Goal: Transaction & Acquisition: Purchase product/service

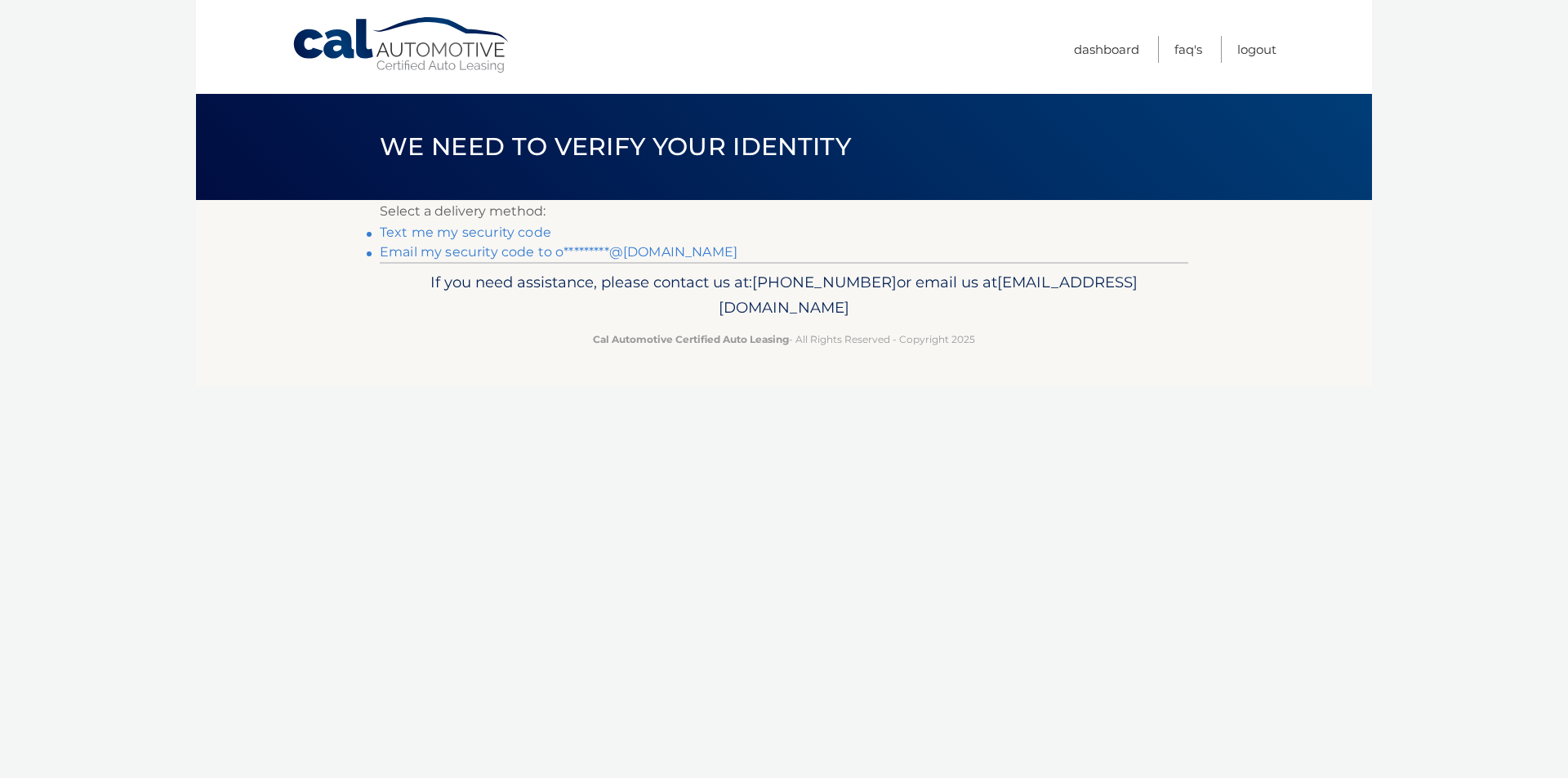
click at [523, 252] on link "Email my security code to o*********@[DOMAIN_NAME]" at bounding box center [558, 251] width 357 height 15
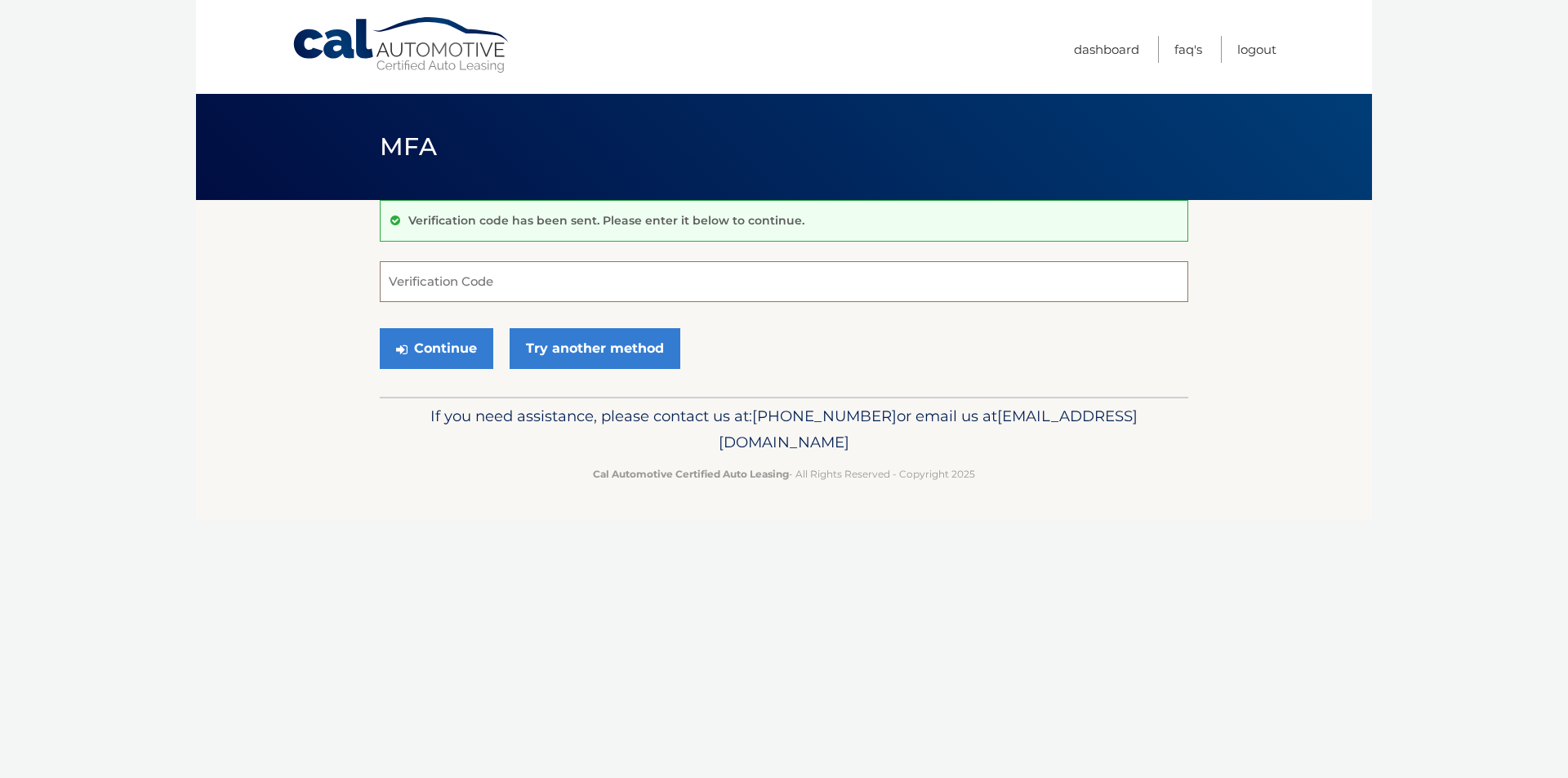
click at [428, 280] on input "Verification Code" at bounding box center [784, 281] width 809 height 41
type input "854023"
click at [434, 339] on button "Continue" at bounding box center [436, 348] width 113 height 41
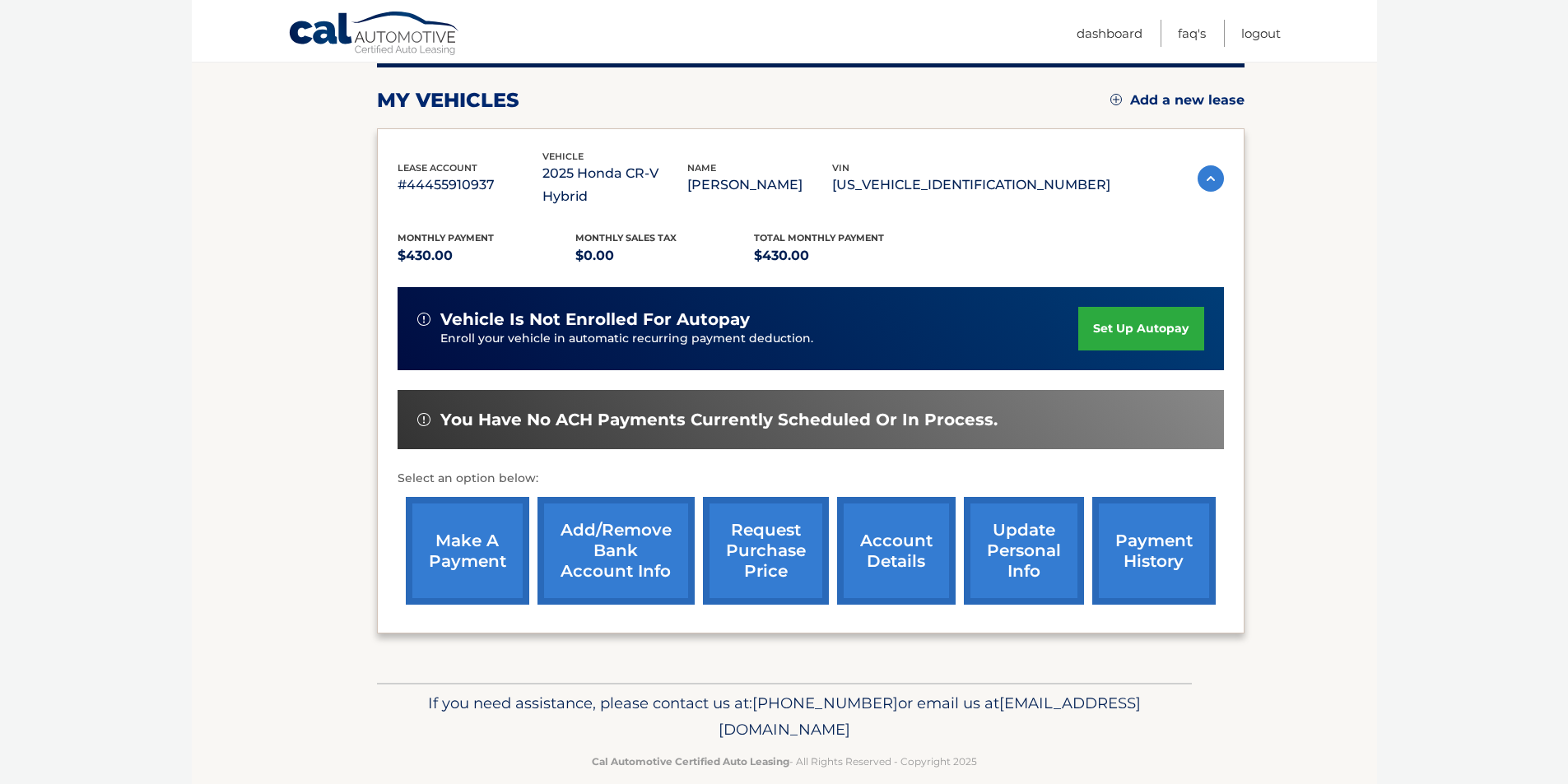
scroll to position [213, 0]
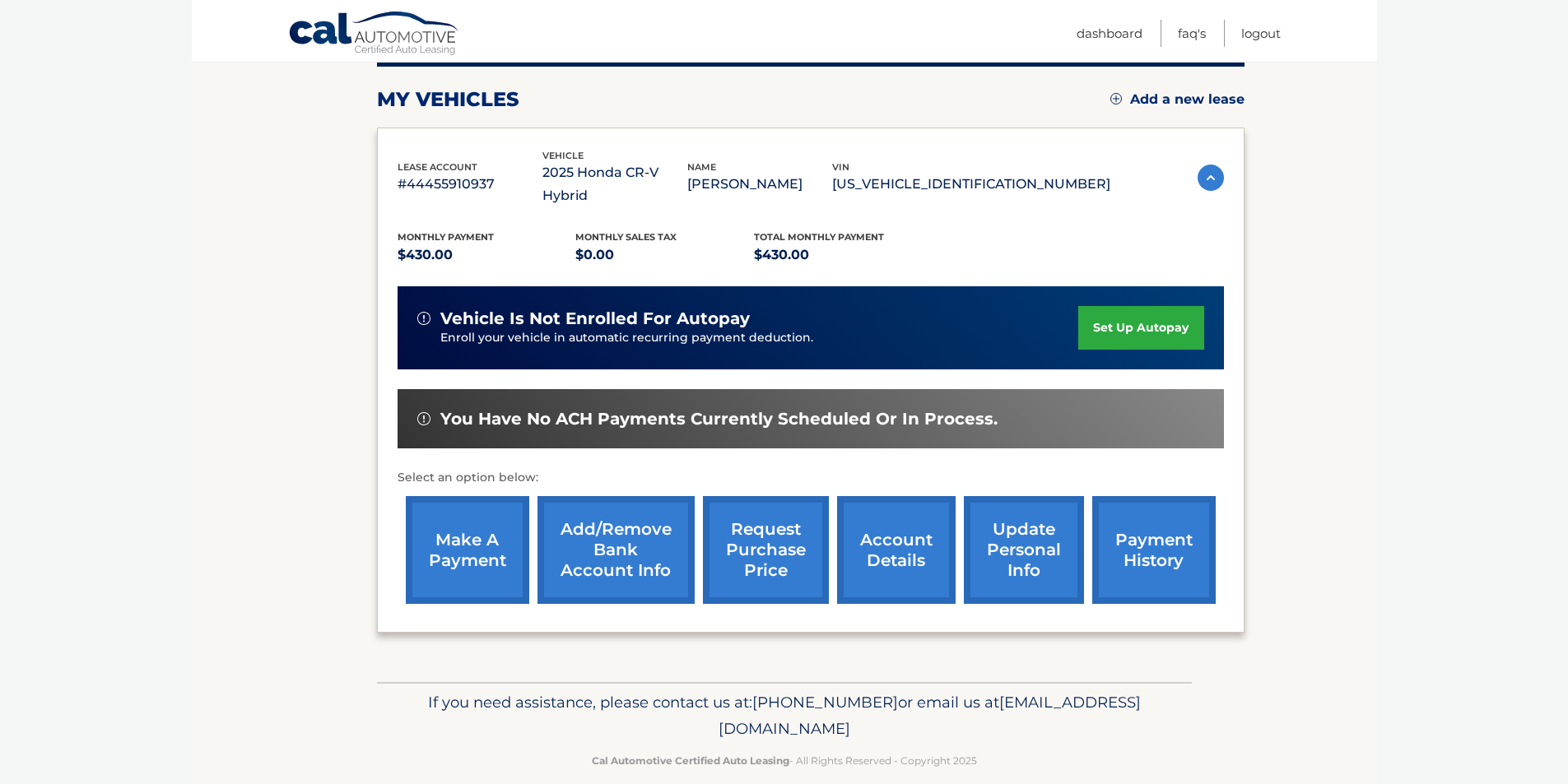
click at [919, 543] on link "account details" at bounding box center [897, 550] width 119 height 108
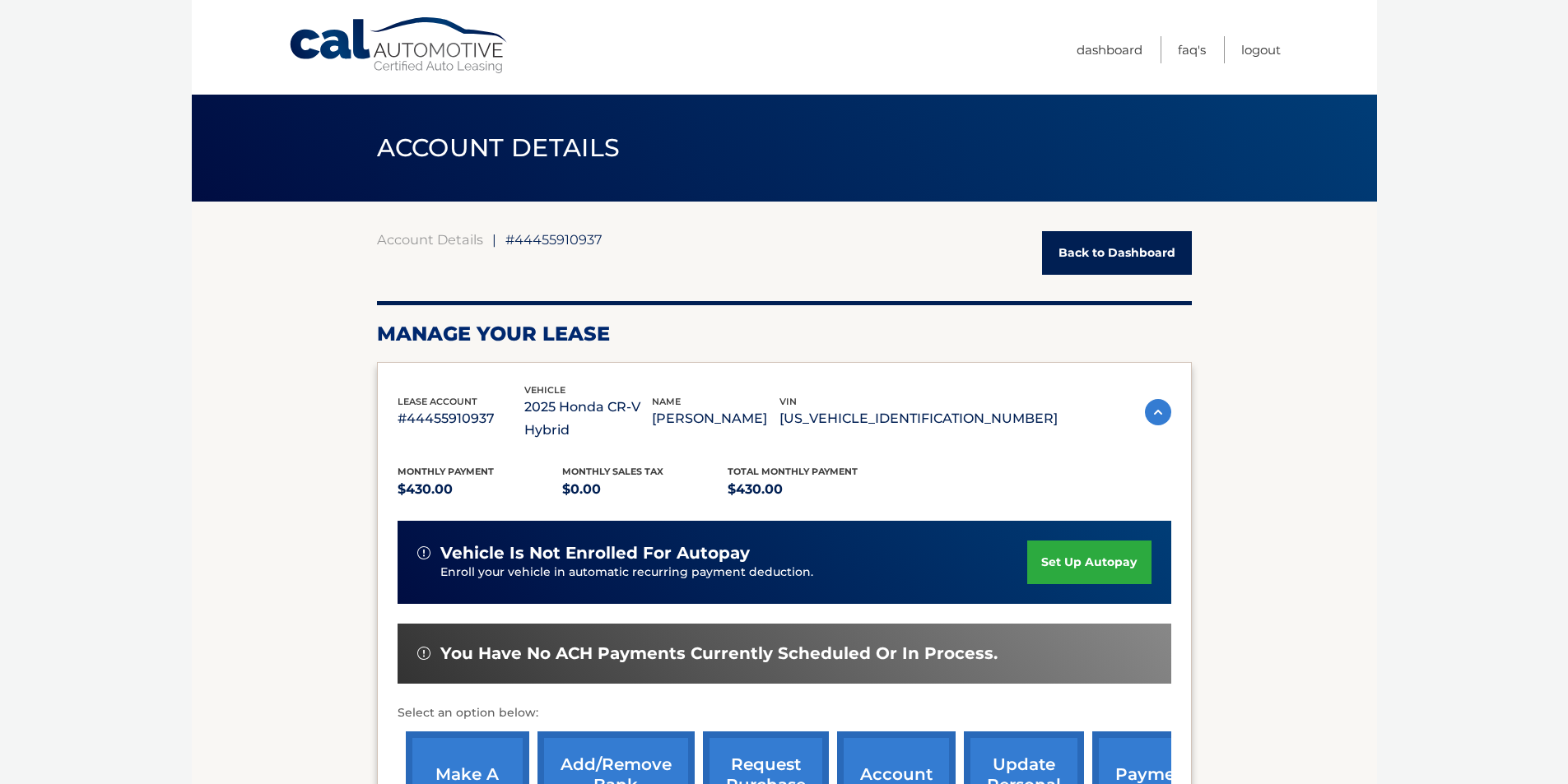
click at [1174, 49] on li "FAQ's" at bounding box center [1183, 50] width 45 height 27
click at [1178, 48] on link "FAQ's" at bounding box center [1192, 50] width 28 height 27
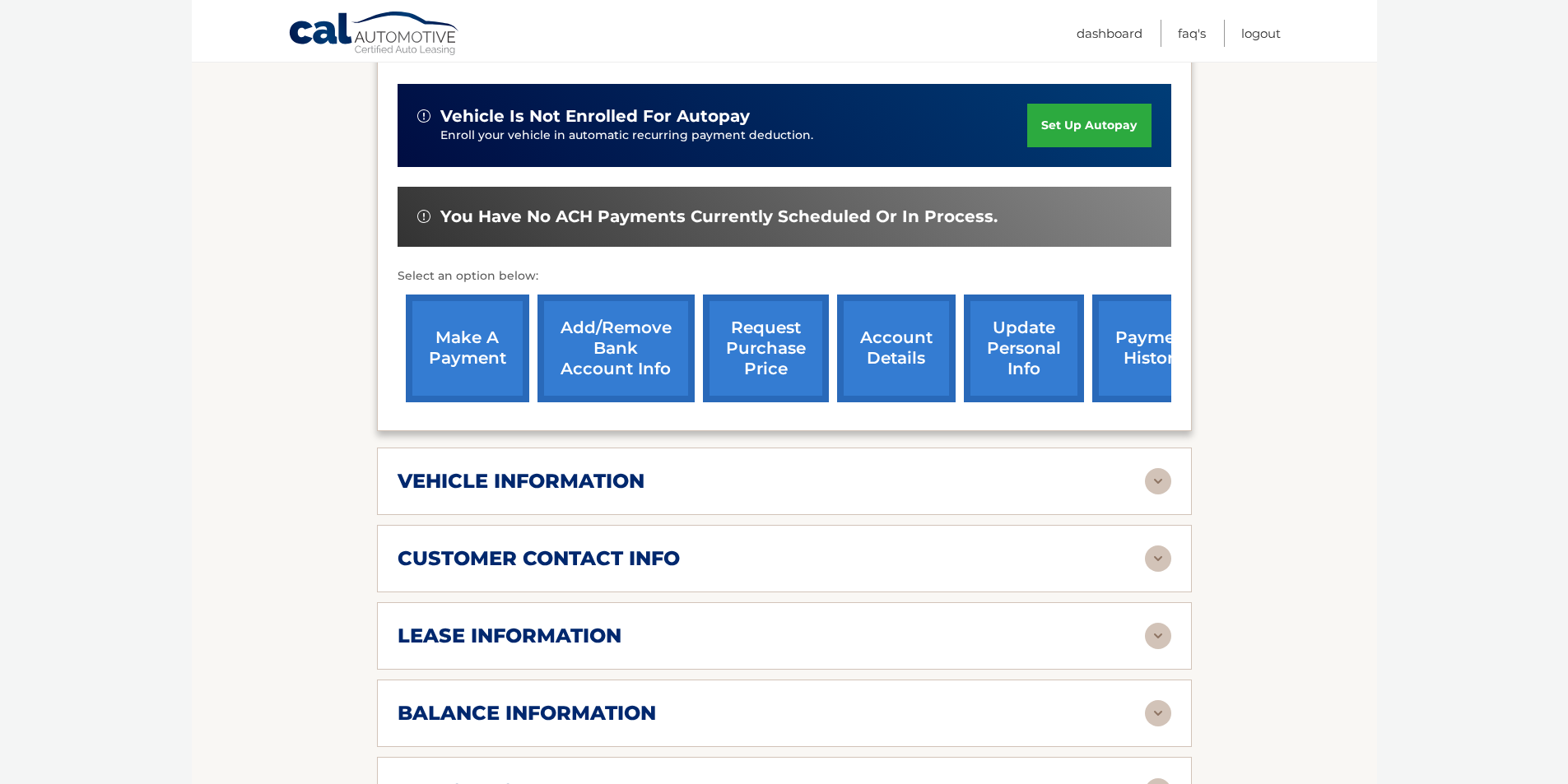
scroll to position [493, 0]
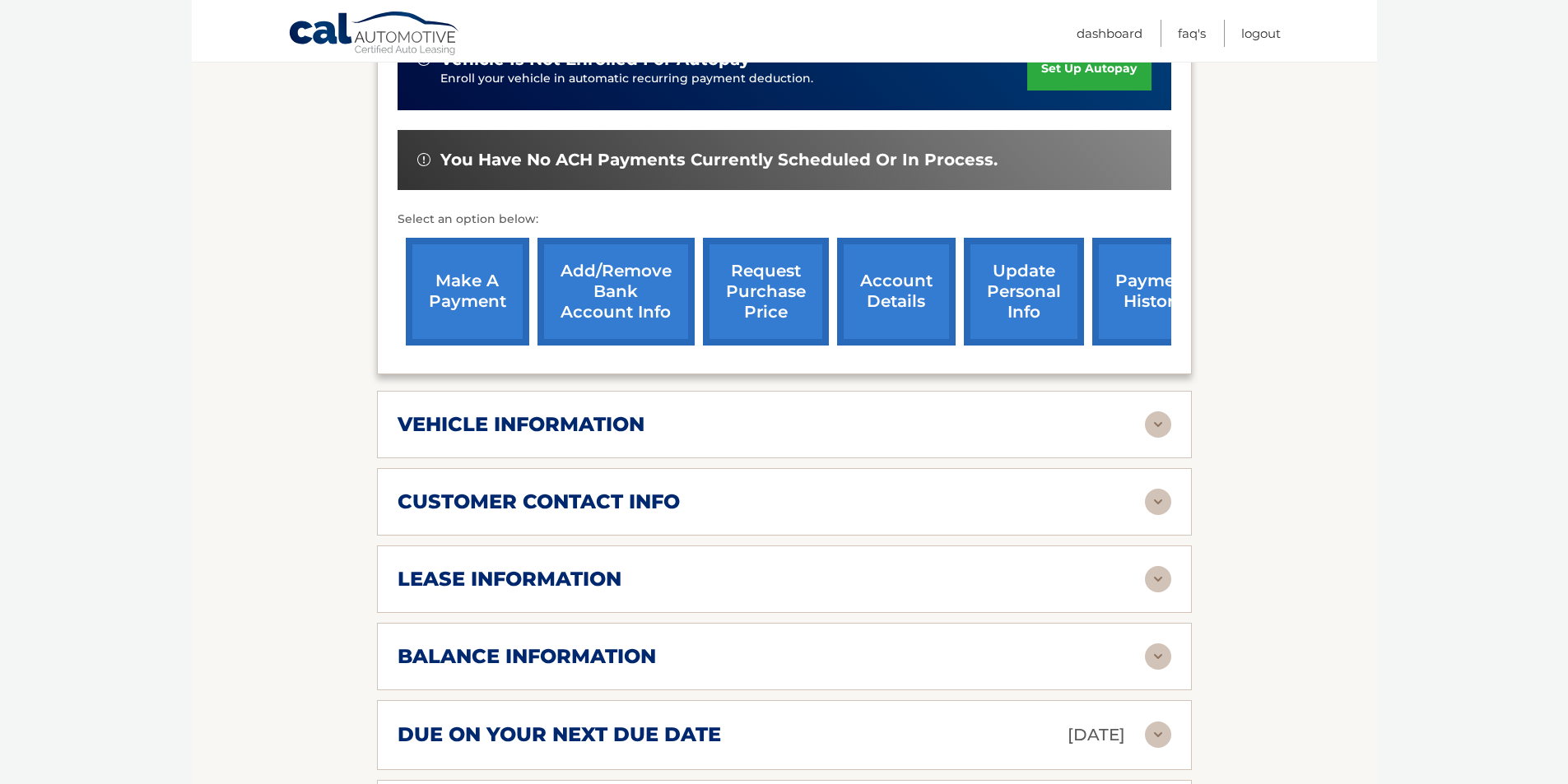
click at [443, 275] on link "make a payment" at bounding box center [467, 292] width 123 height 108
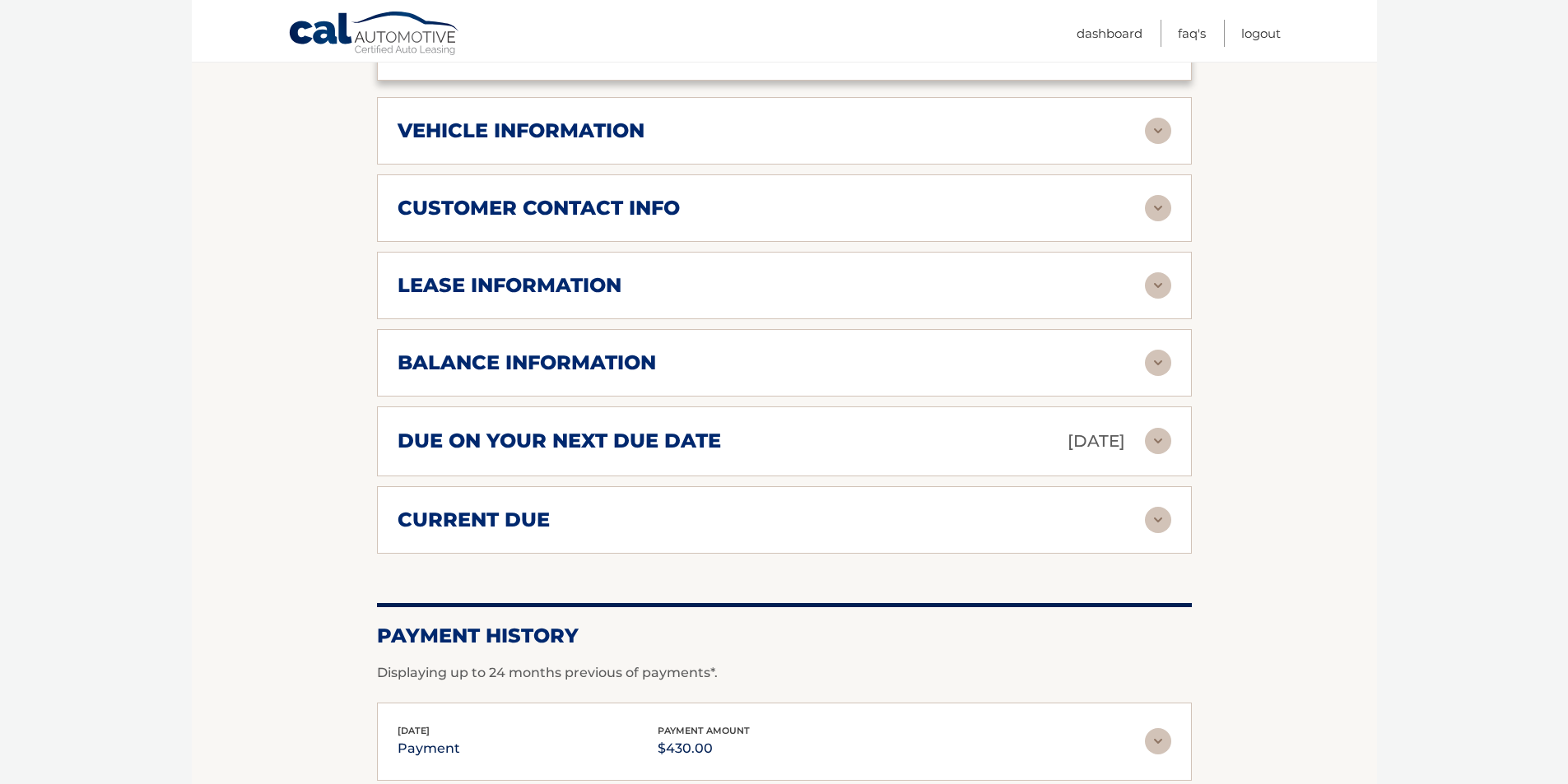
scroll to position [987, 0]
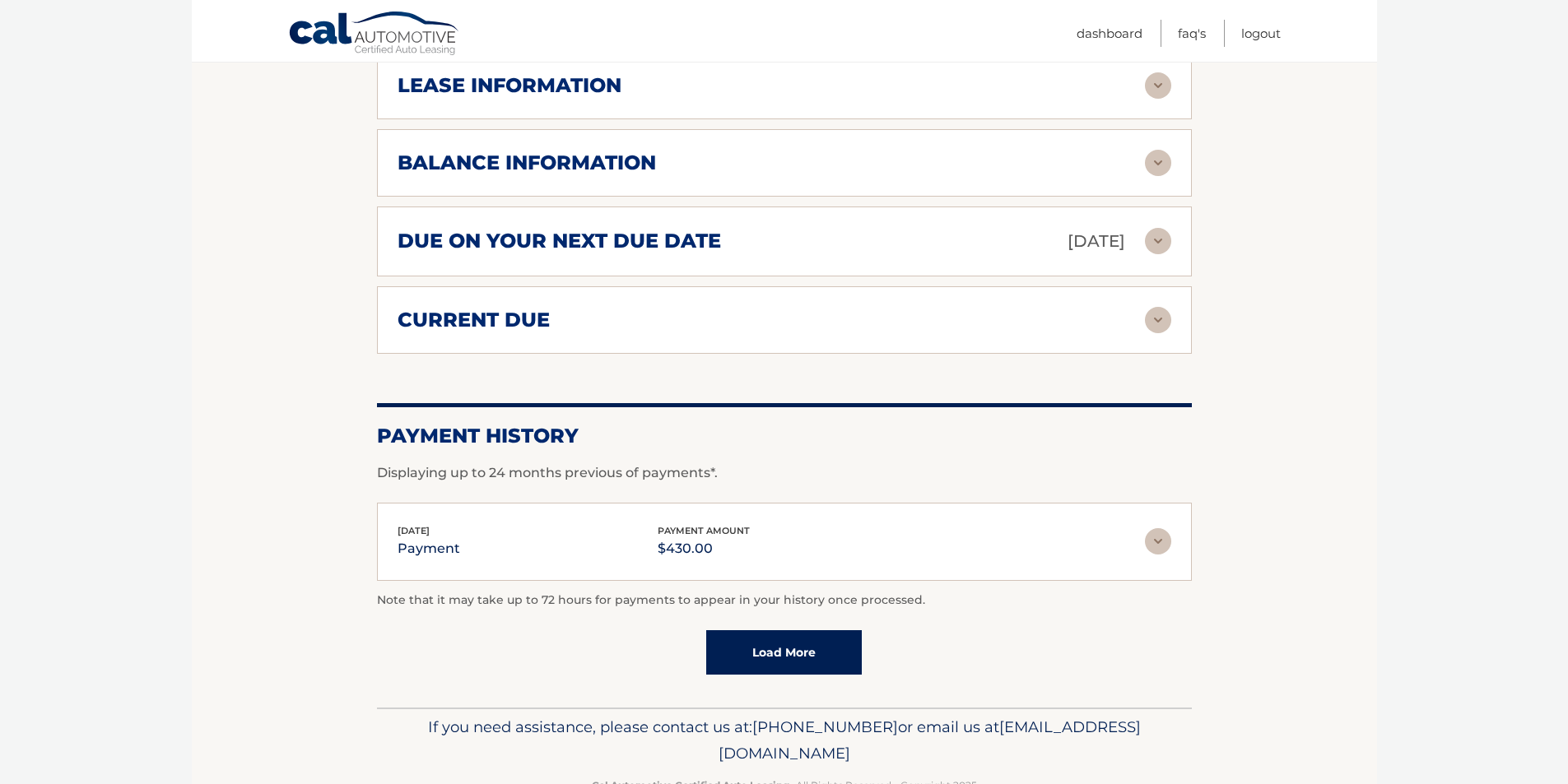
click at [1163, 310] on img at bounding box center [1157, 320] width 26 height 26
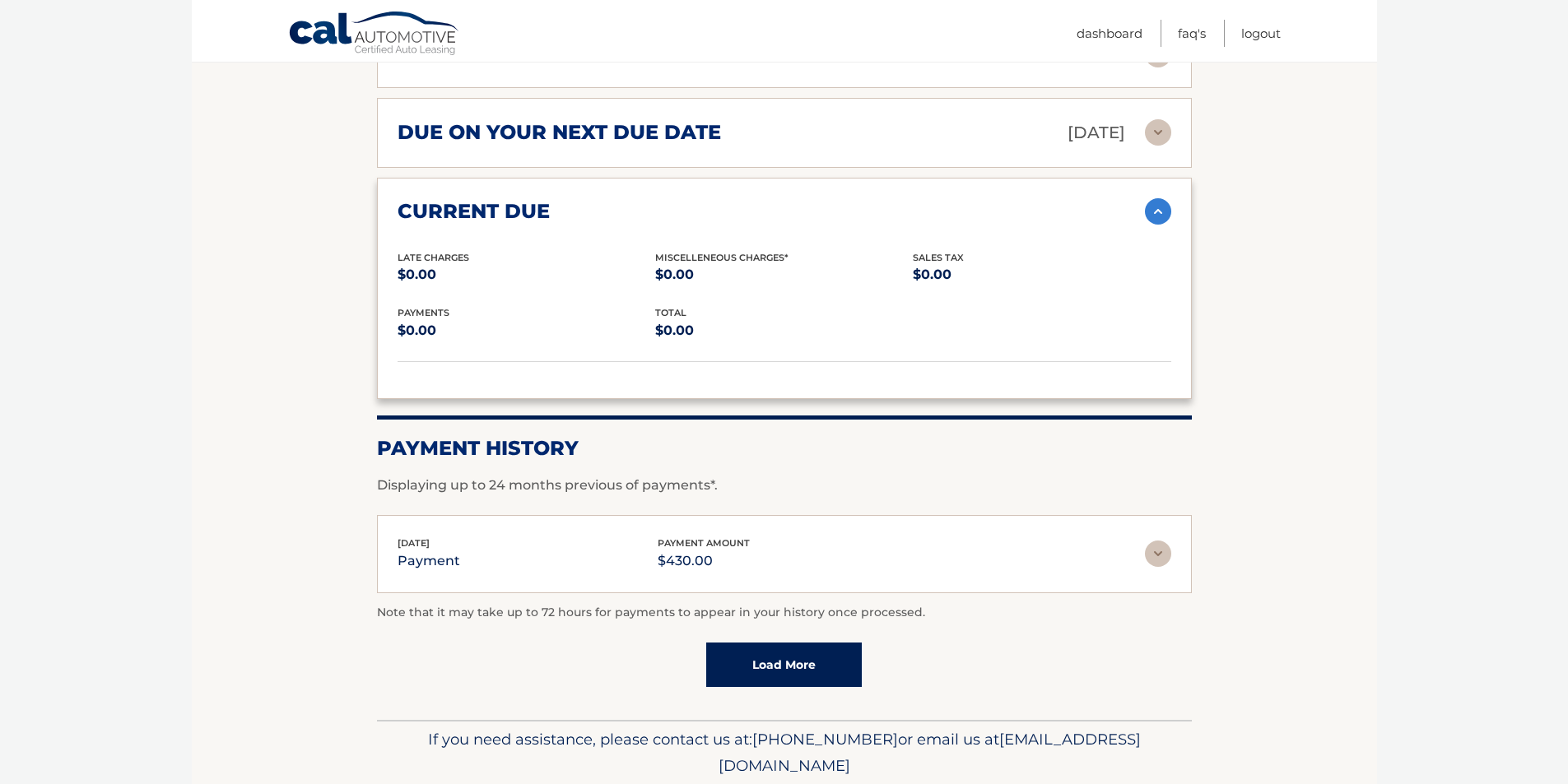
scroll to position [1133, 0]
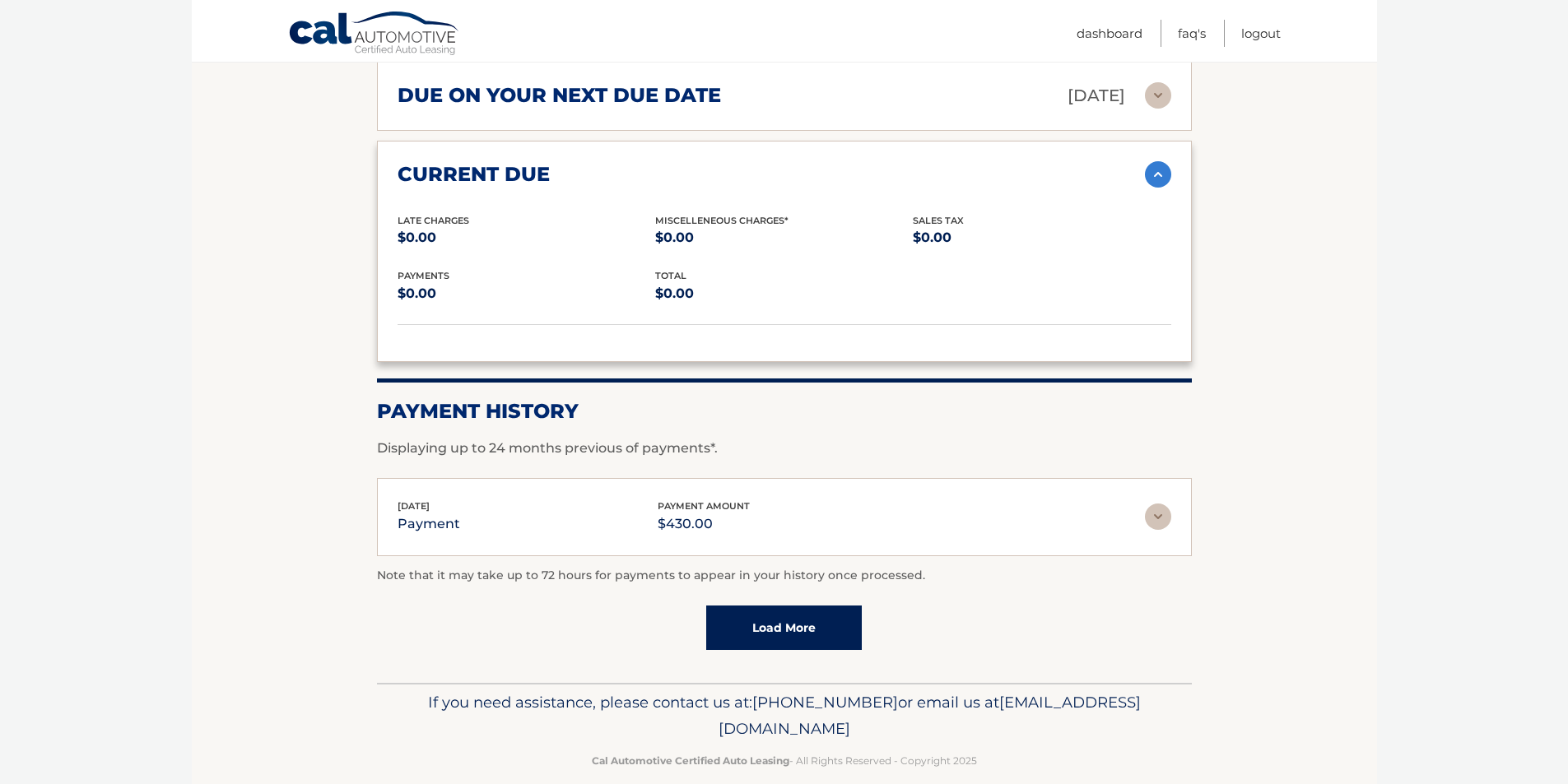
click at [1170, 503] on img at bounding box center [1157, 516] width 26 height 26
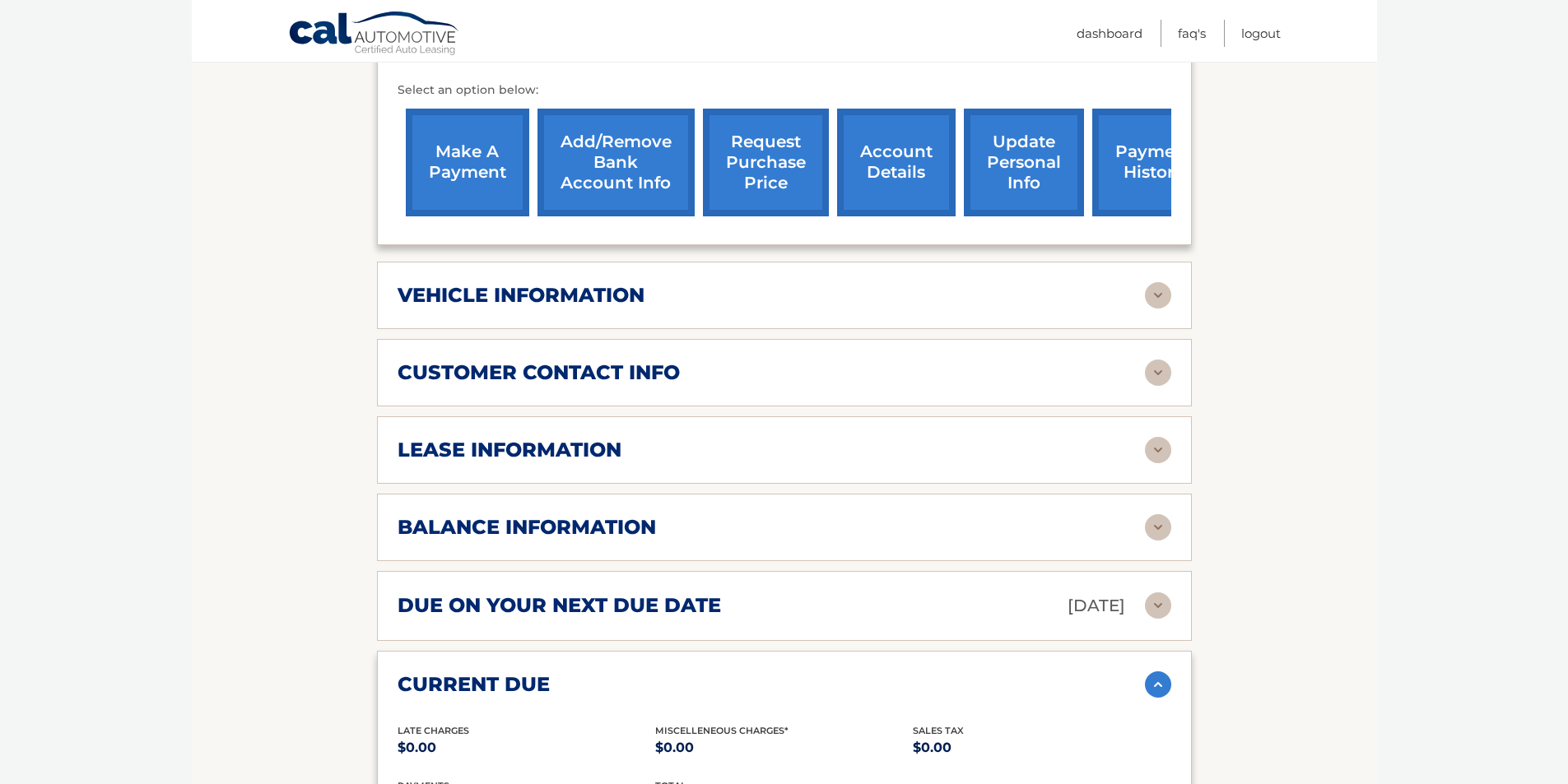
scroll to position [474, 0]
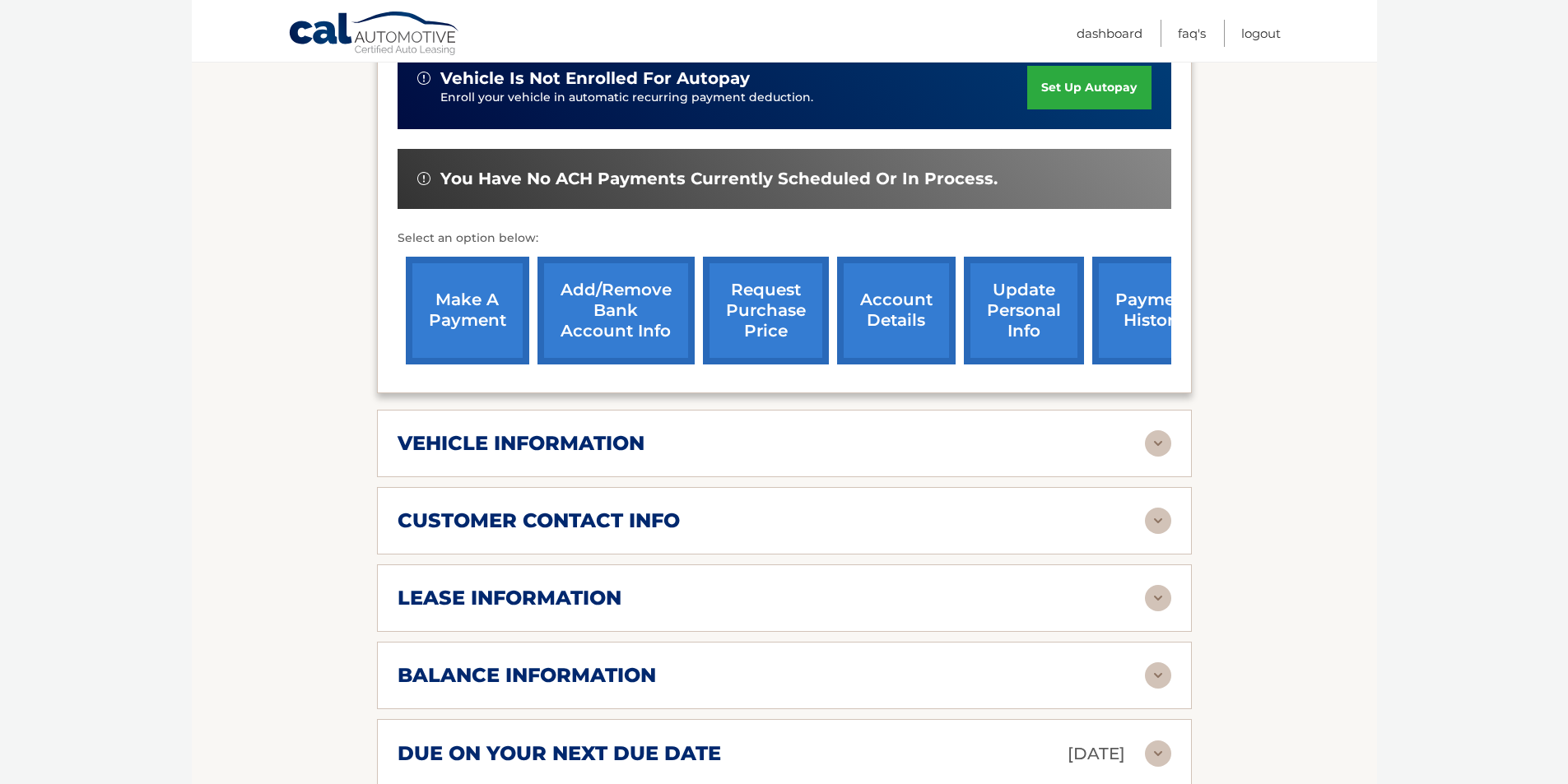
click at [1164, 508] on img at bounding box center [1157, 520] width 26 height 26
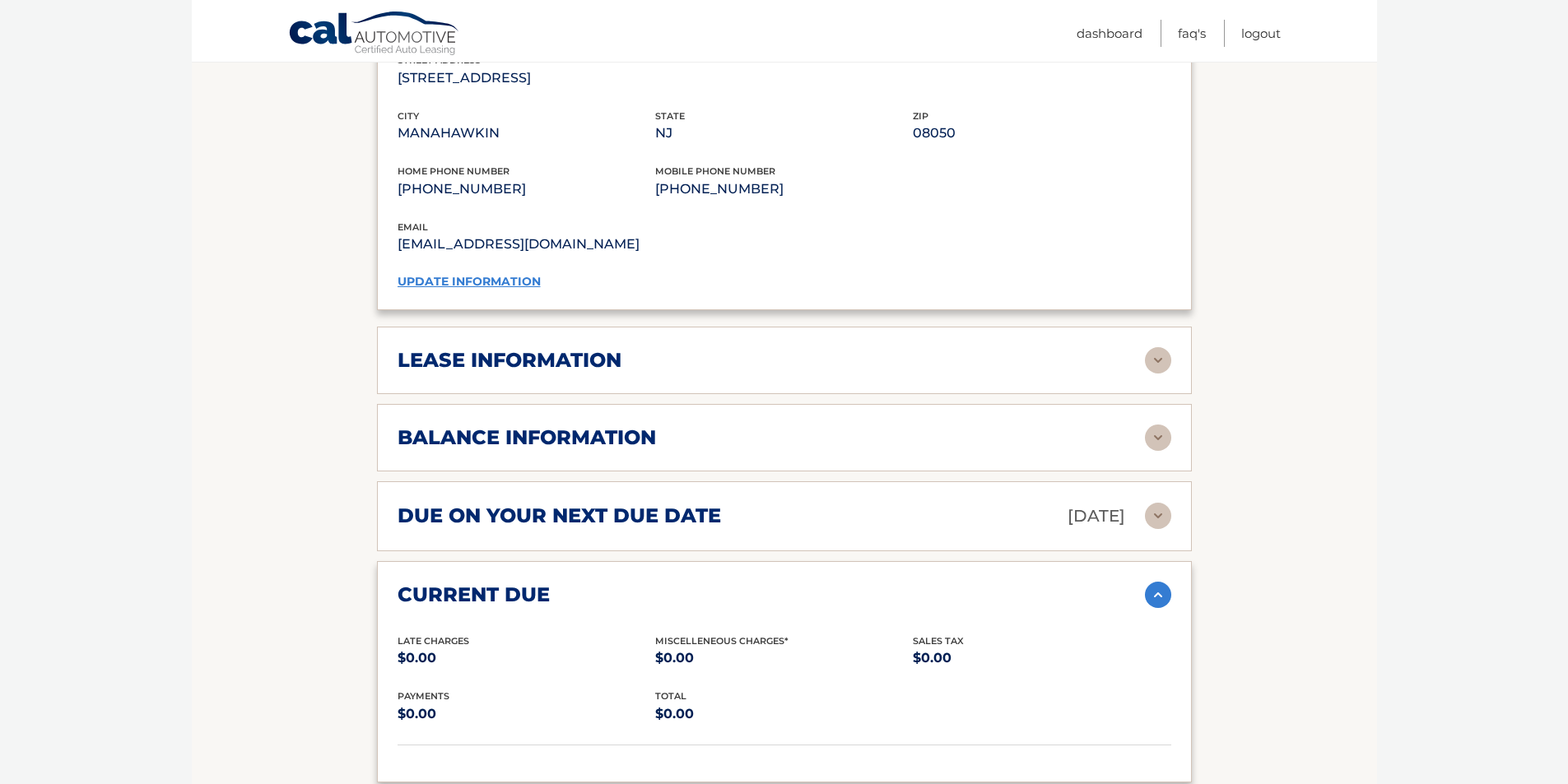
scroll to position [1050, 0]
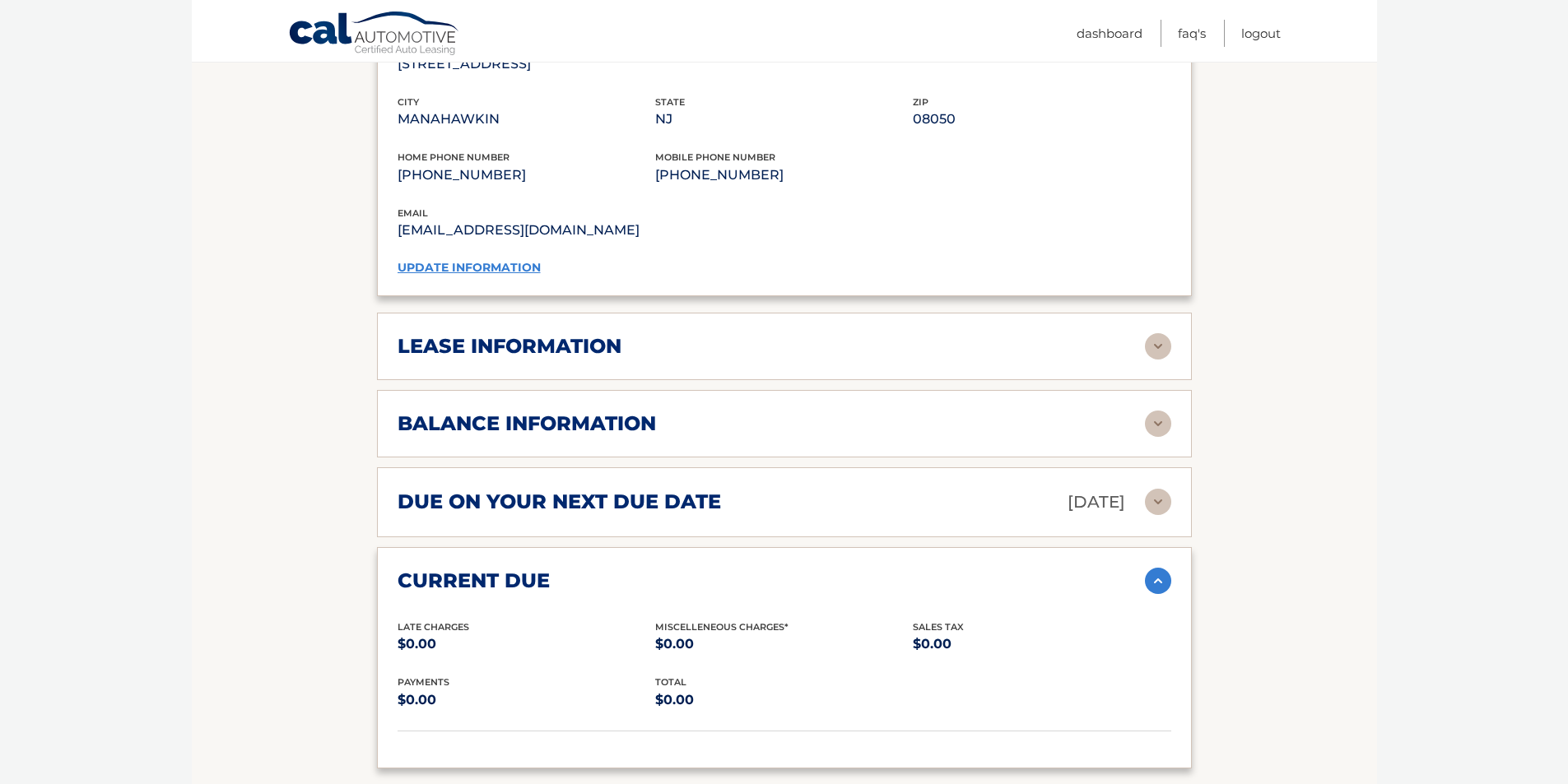
click at [658, 491] on h2 "due on your next due date" at bounding box center [558, 501] width 323 height 24
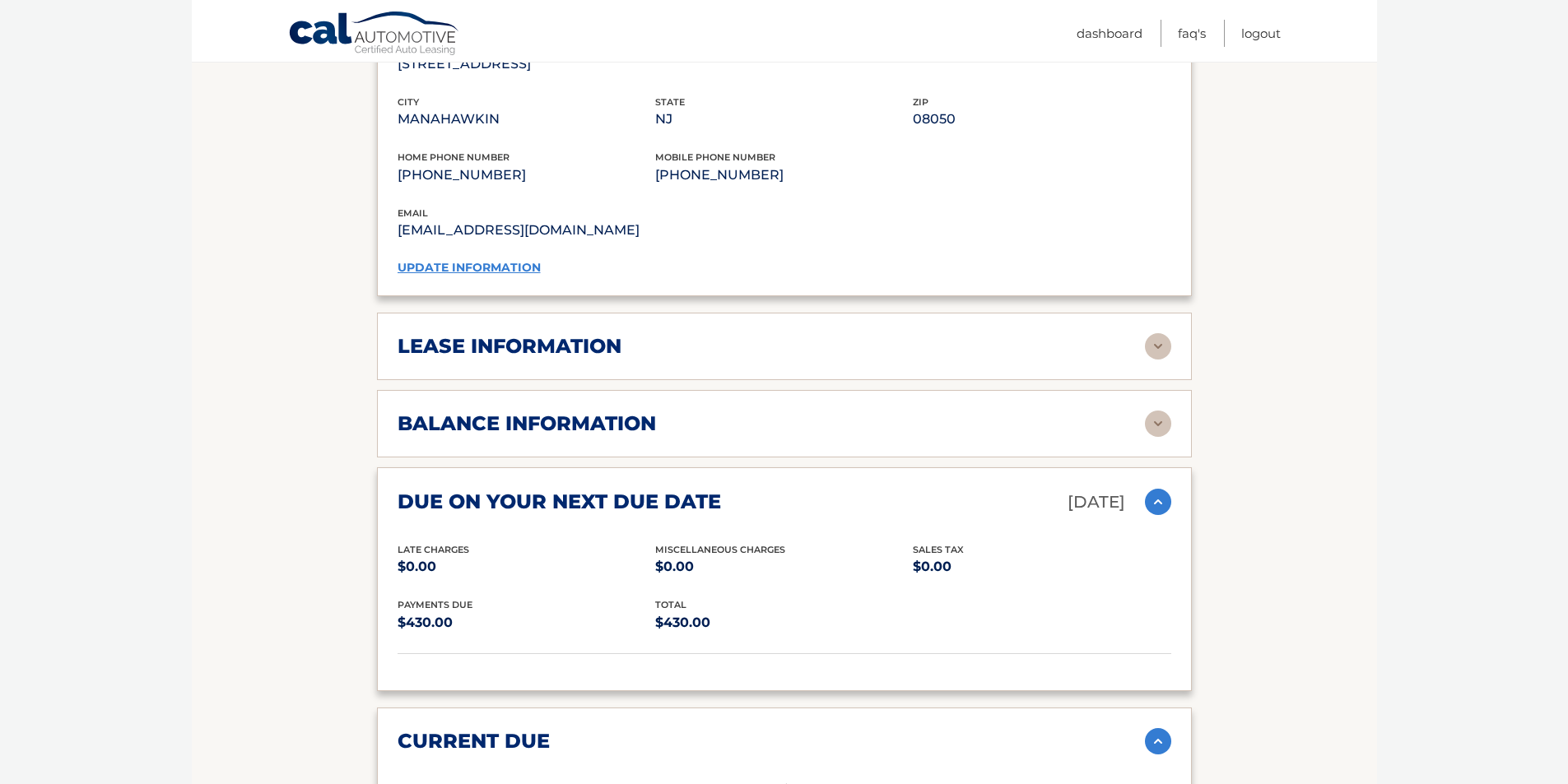
click at [658, 491] on h2 "due on your next due date" at bounding box center [558, 501] width 323 height 24
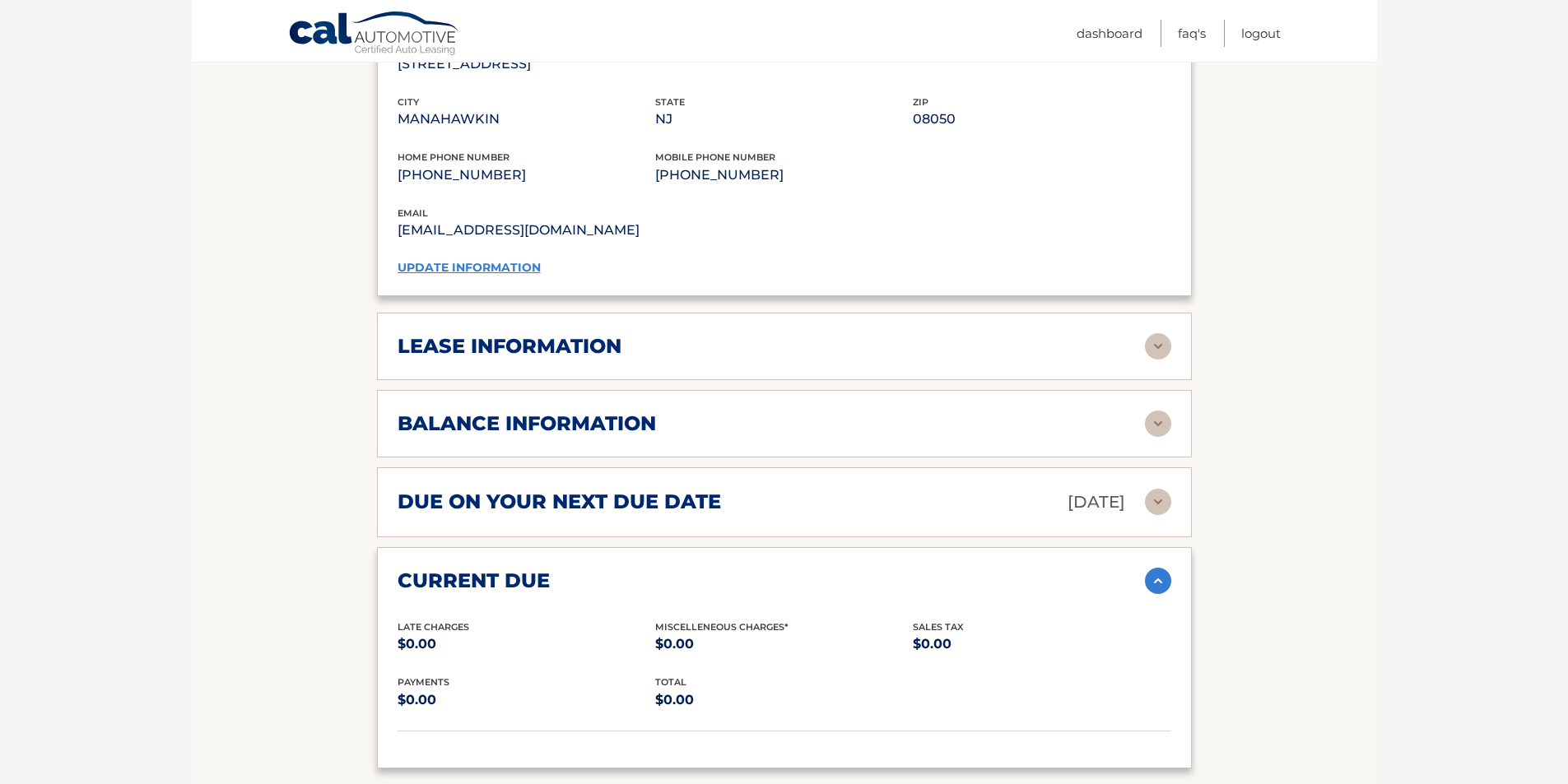
click at [612, 411] on h2 "balance information" at bounding box center [526, 423] width 258 height 24
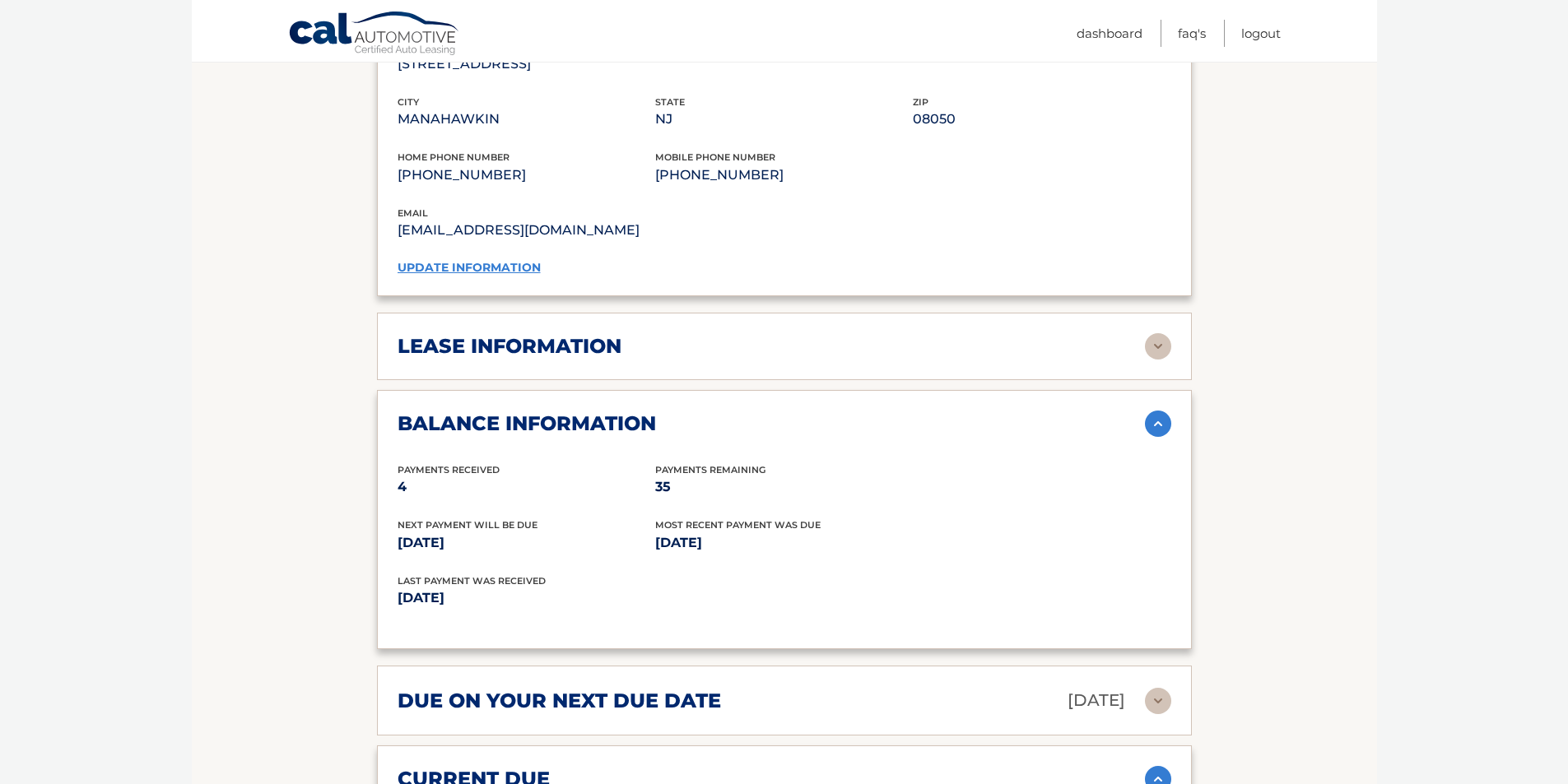
click at [612, 411] on h2 "balance information" at bounding box center [526, 423] width 258 height 24
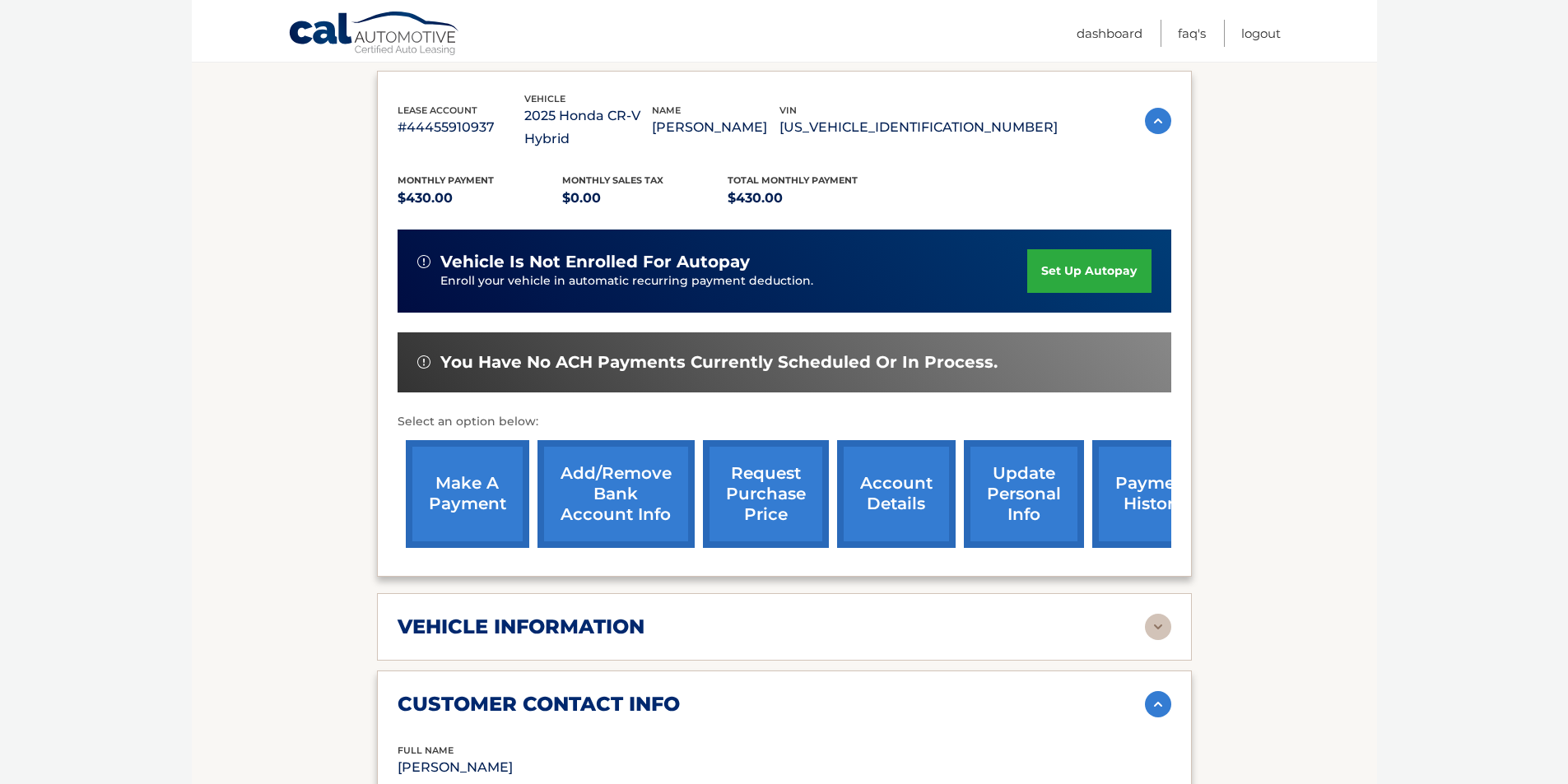
scroll to position [160, 0]
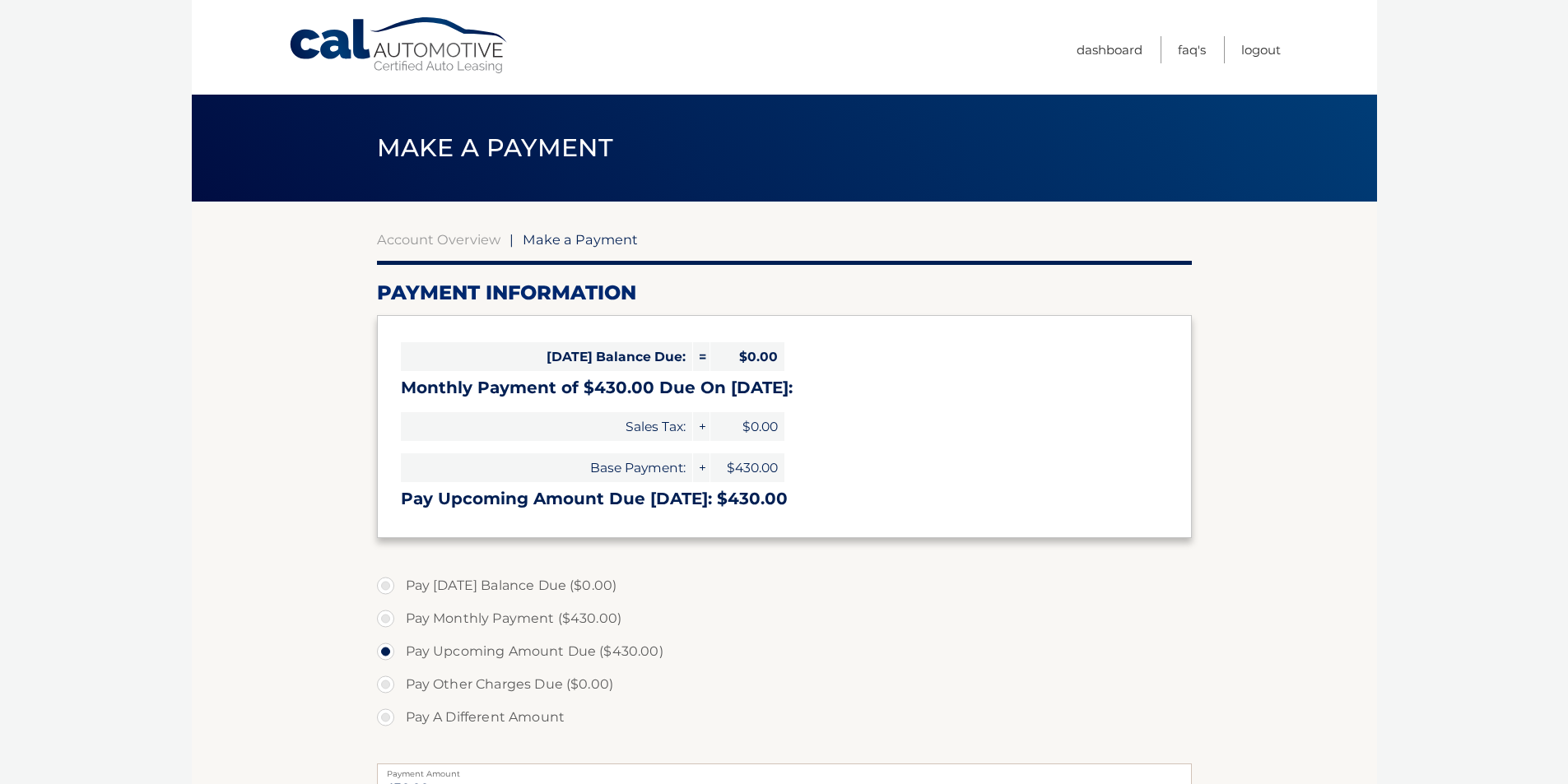
select select "MDExZGEwZjktNTUxMi00Yjk0LWIyNzMtNzJjNDQzMjQwNTNh"
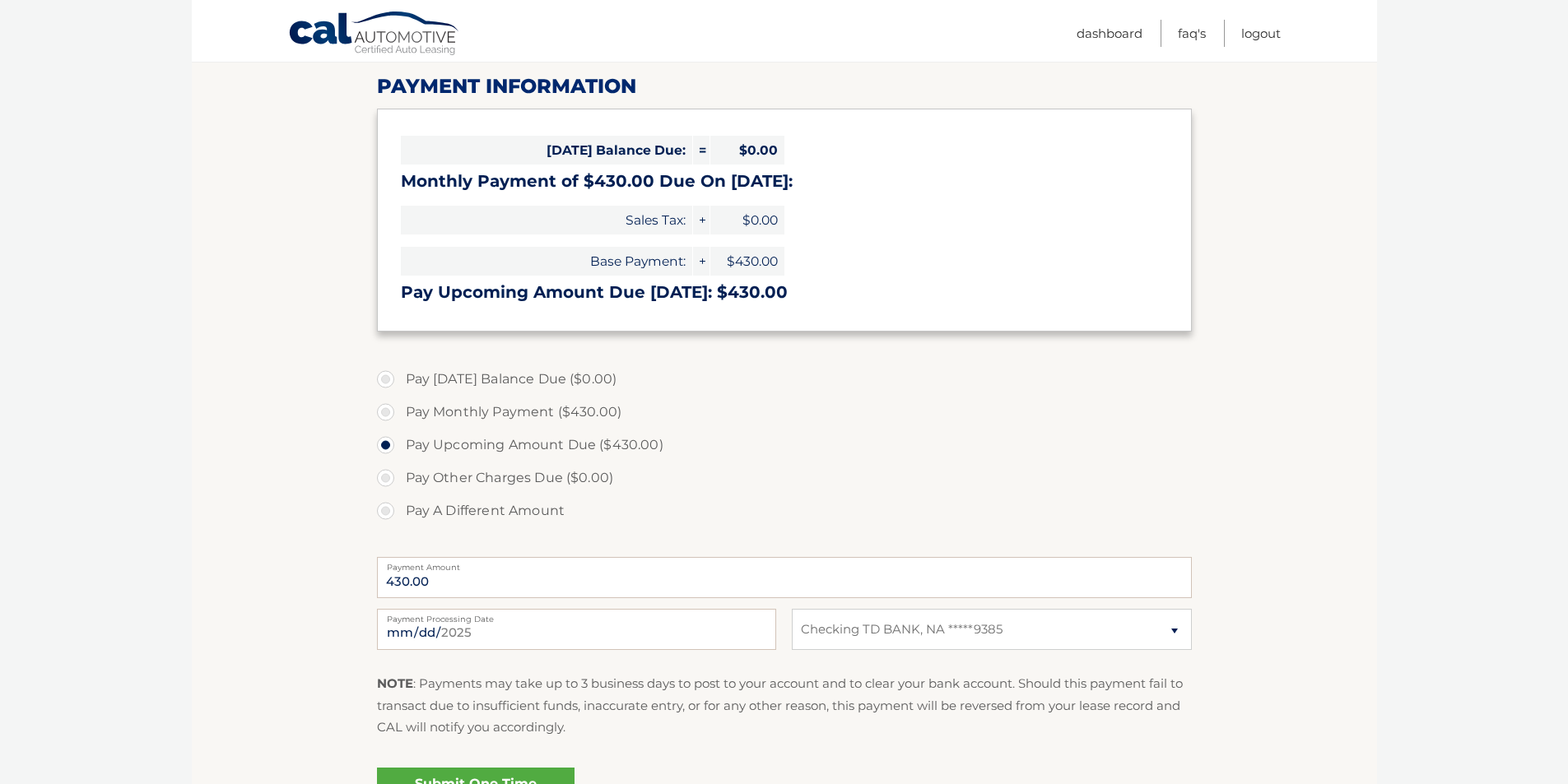
scroll to position [247, 0]
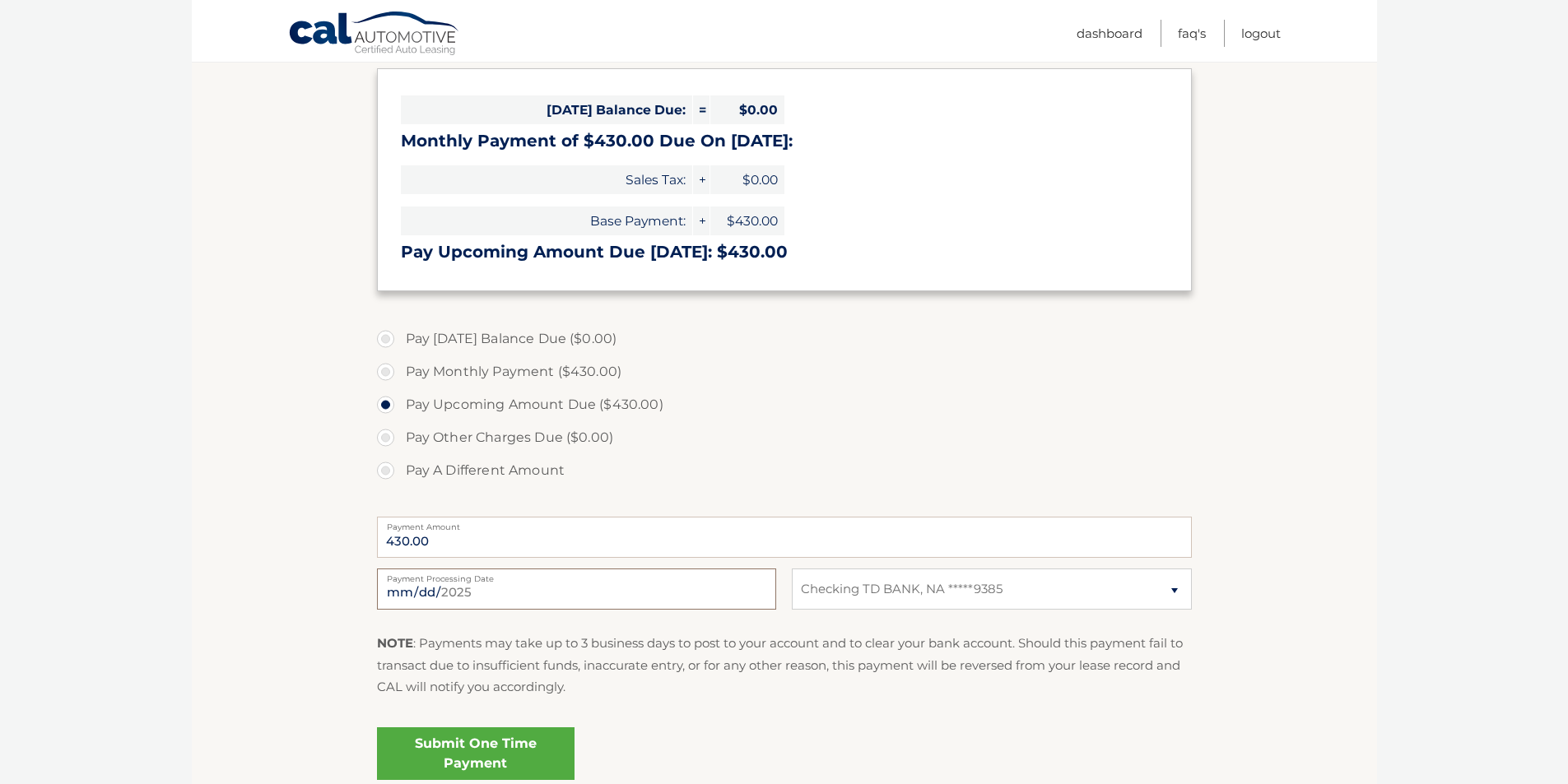
click at [560, 595] on input "[DATE]" at bounding box center [576, 590] width 399 height 41
type input "[DATE]"
click at [297, 474] on section "Account Overview | Make a Payment Payment Information [DATE] Balance Due: = $0.…" at bounding box center [784, 379] width 1185 height 849
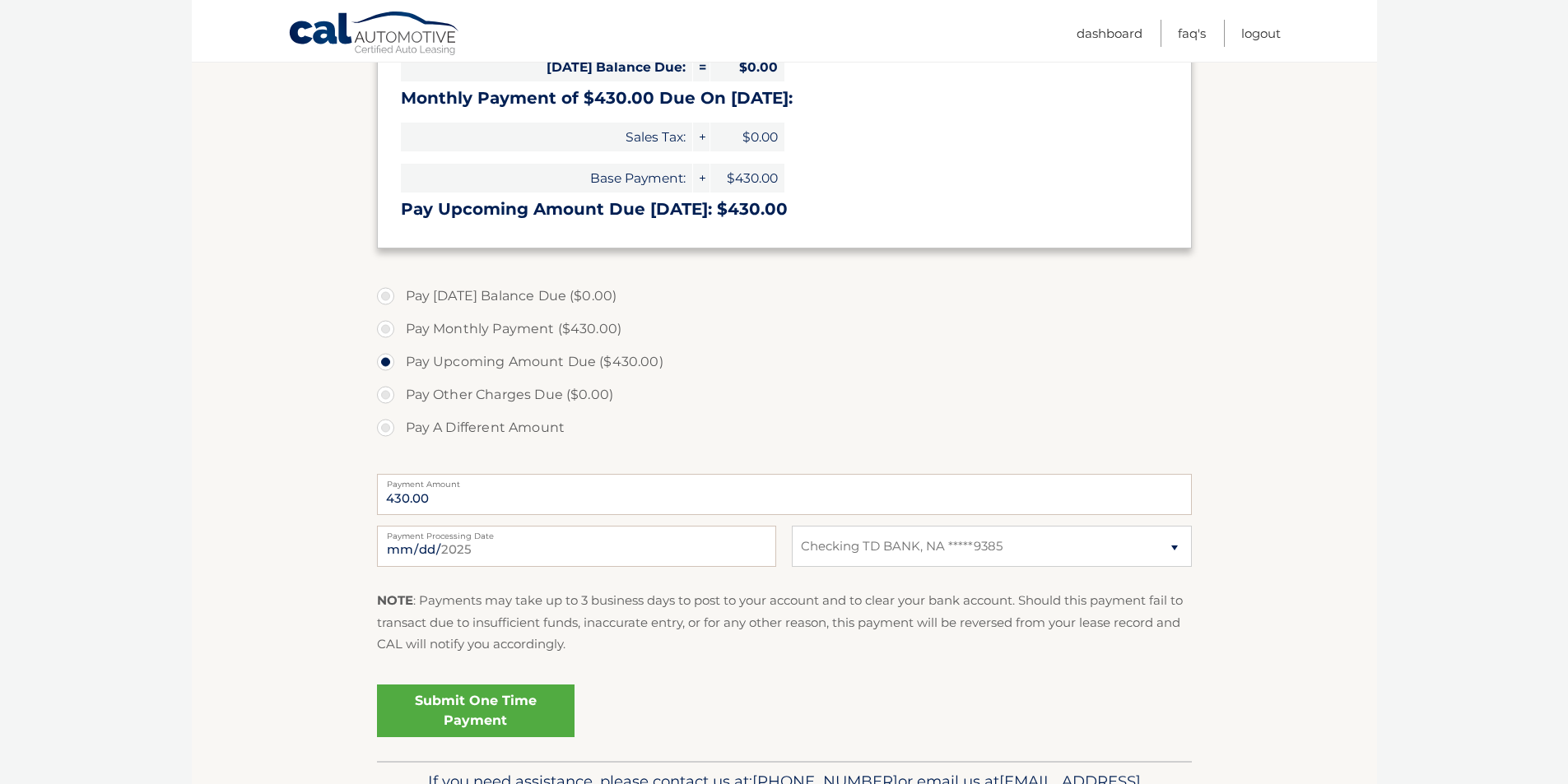
scroll to position [145, 0]
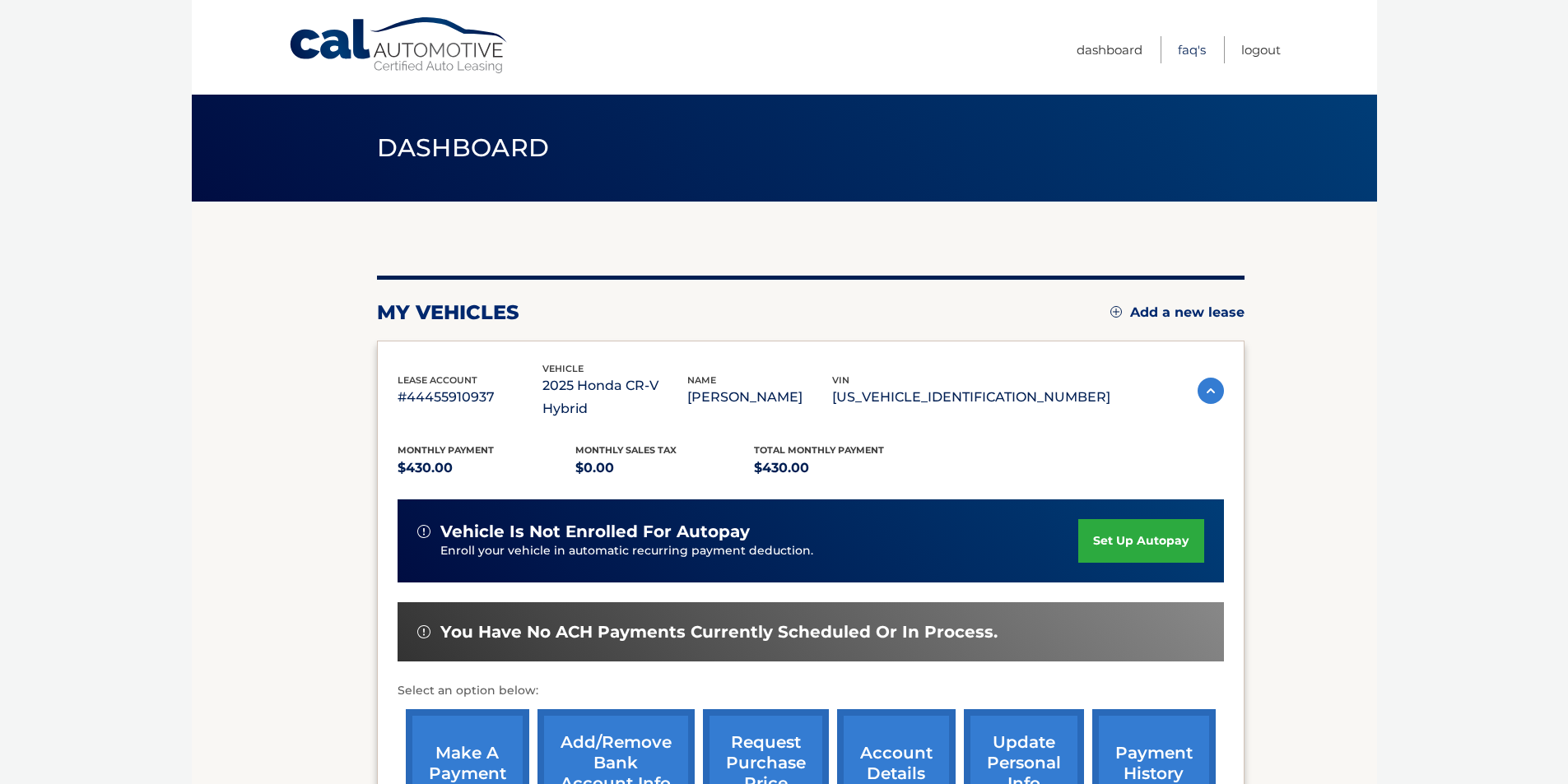
click at [1197, 49] on link "FAQ's" at bounding box center [1192, 50] width 28 height 27
click at [1255, 45] on link "Logout" at bounding box center [1261, 50] width 40 height 27
